Goal: Task Accomplishment & Management: Manage account settings

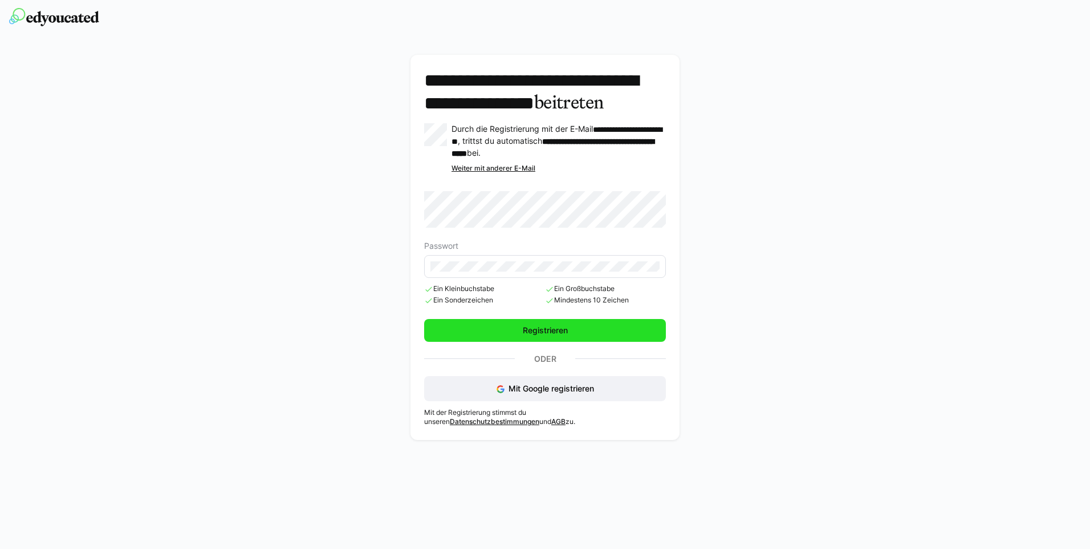
click at [521, 336] on span "Registrieren" at bounding box center [545, 329] width 48 height 11
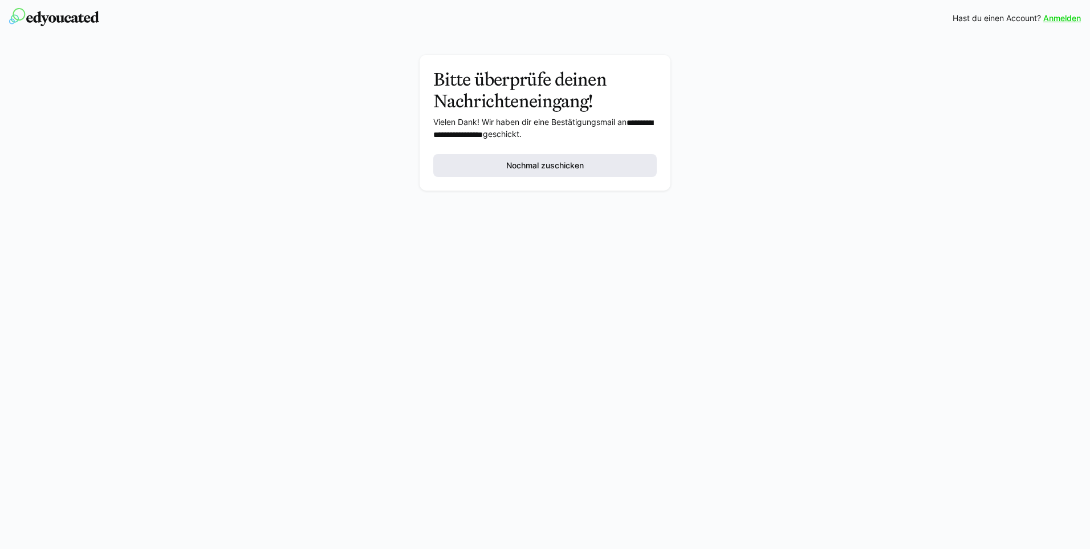
click at [525, 165] on span "Nochmal zuschicken" at bounding box center [545, 165] width 81 height 11
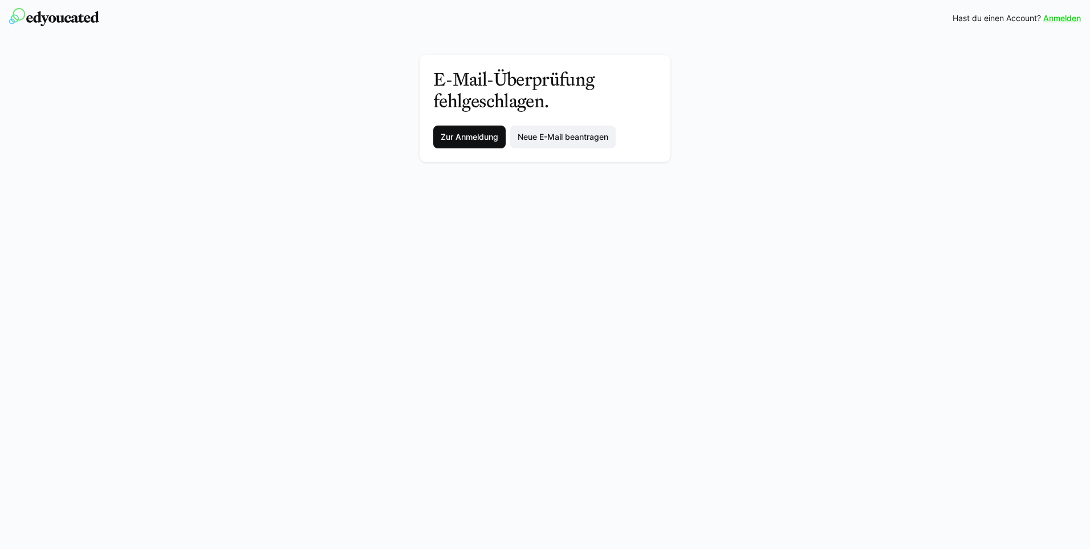
click at [465, 136] on span "Zur Anmeldung" at bounding box center [469, 136] width 61 height 11
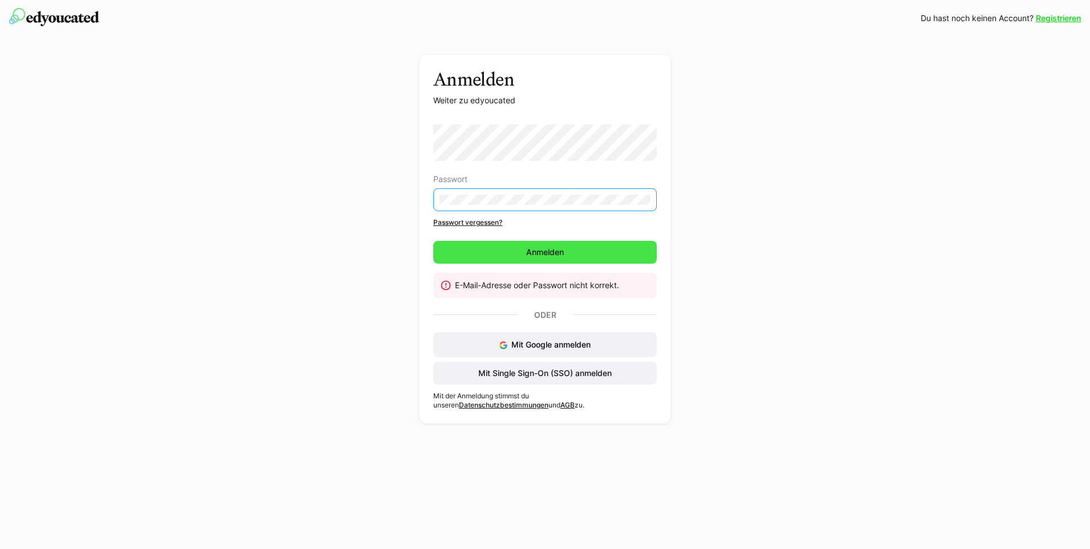
click at [521, 249] on span "Anmelden" at bounding box center [545, 252] width 224 height 23
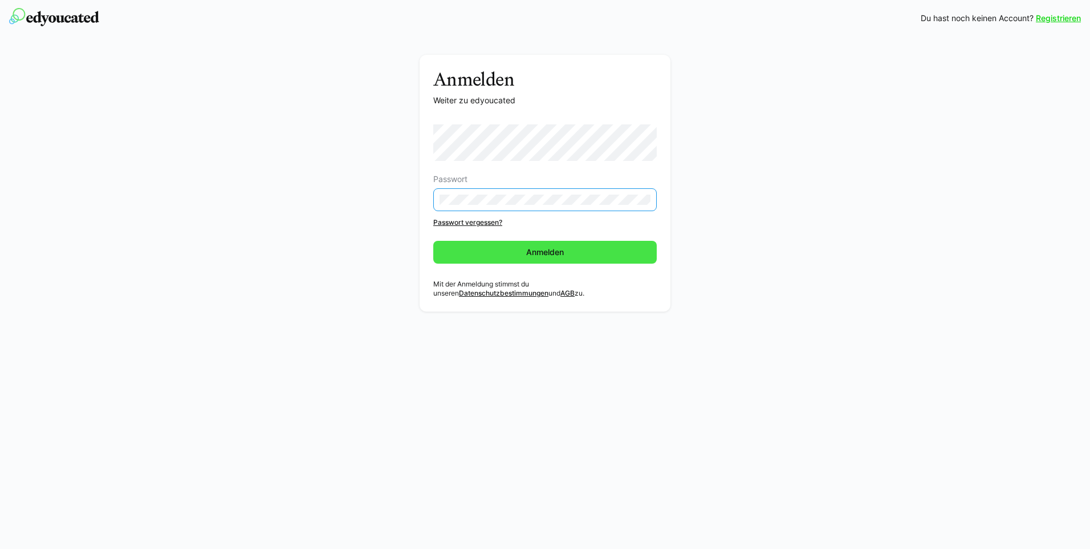
drag, startPoint x: 566, startPoint y: 261, endPoint x: 585, endPoint y: 254, distance: 19.8
click at [566, 261] on span "Anmelden" at bounding box center [545, 252] width 224 height 23
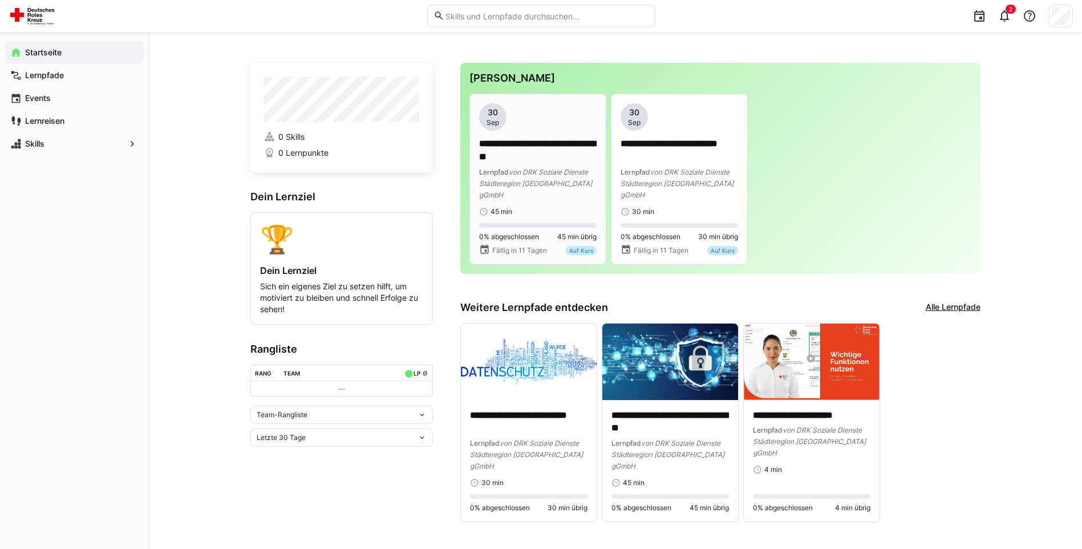
click at [525, 149] on p "**********" at bounding box center [537, 150] width 117 height 26
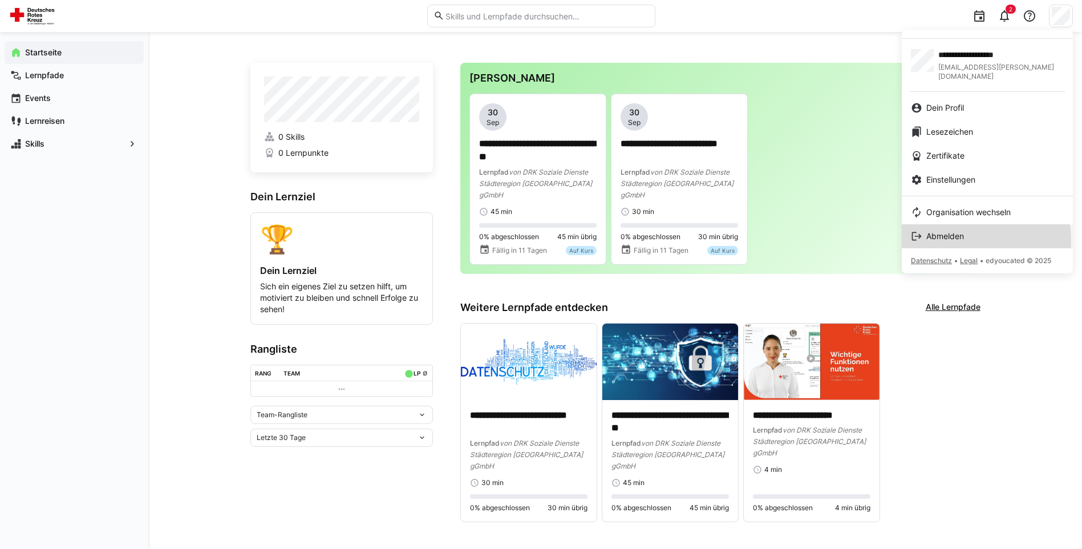
click at [955, 231] on span "Abmelden" at bounding box center [945, 235] width 38 height 11
